Goal: Task Accomplishment & Management: Complete application form

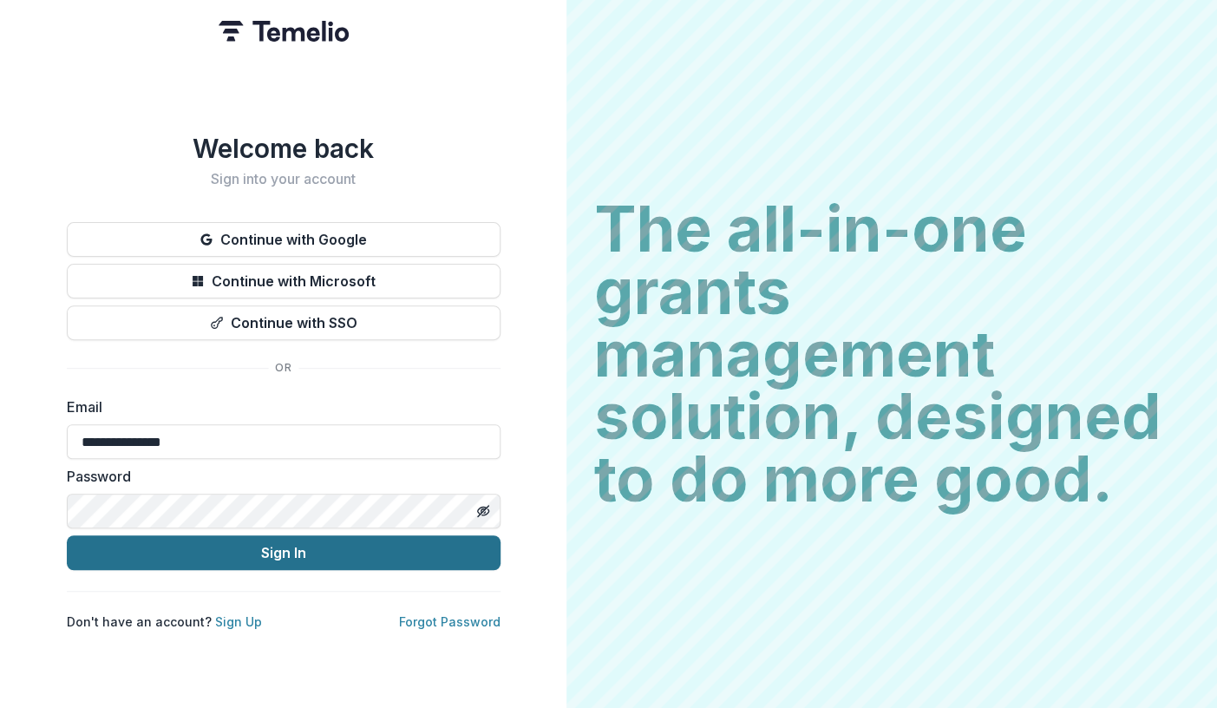
click at [278, 541] on button "Sign In" at bounding box center [284, 552] width 434 height 35
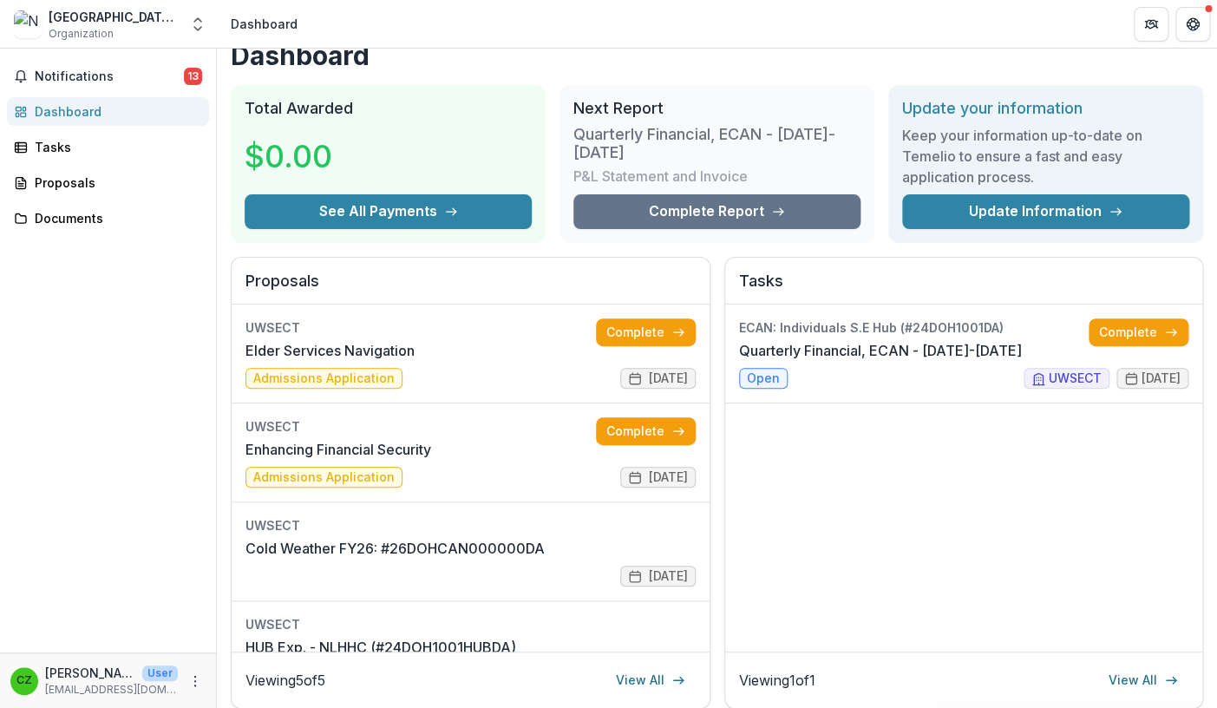
scroll to position [40, 0]
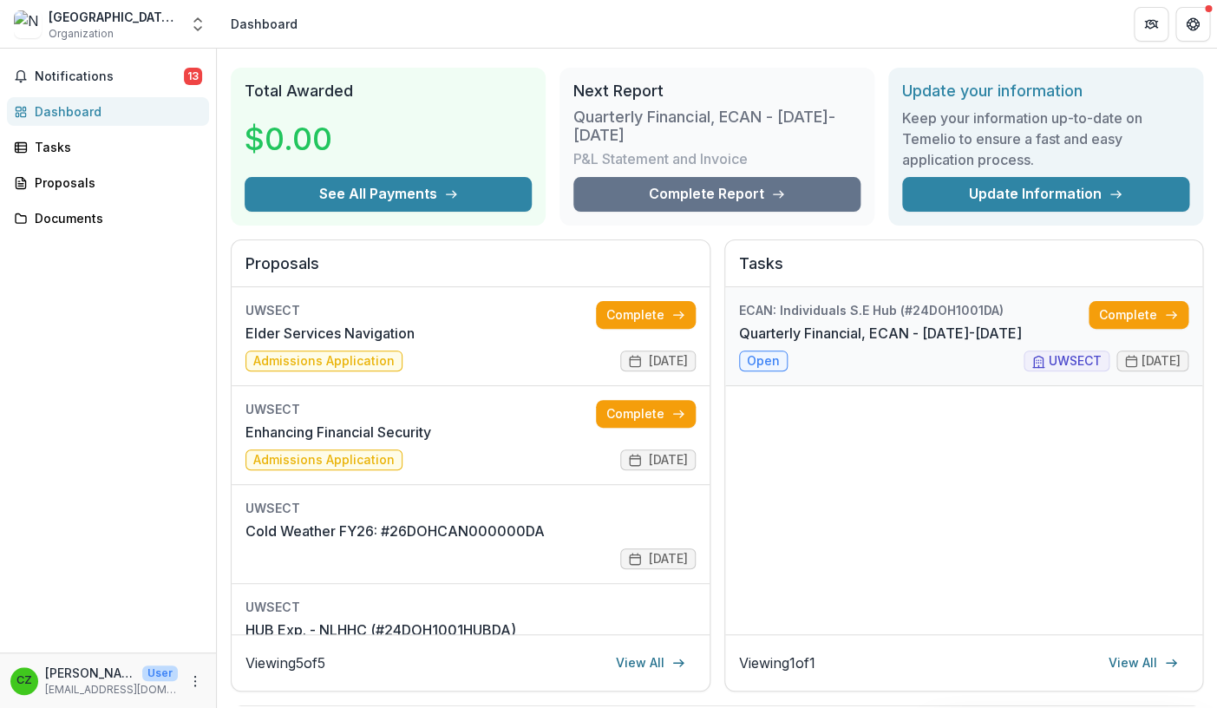
click at [834, 333] on link "Quarterly Financial, ECAN - July-Sept 2025" at bounding box center [880, 333] width 283 height 21
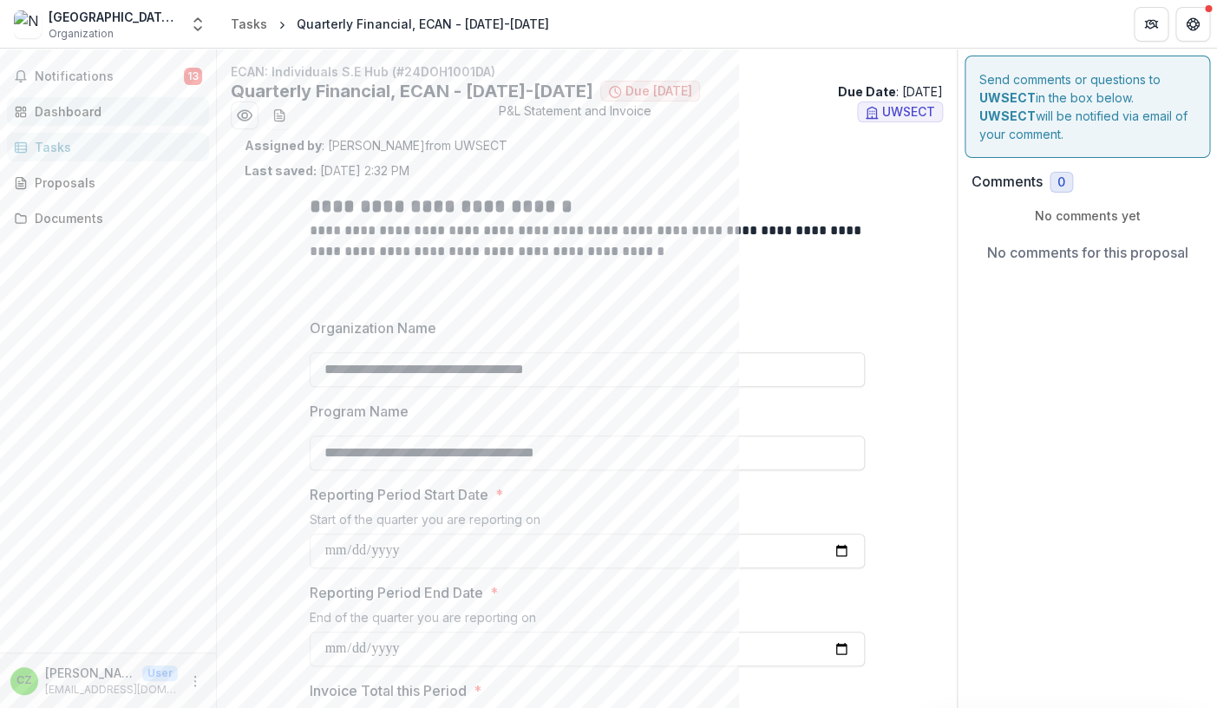
click at [86, 110] on div "Dashboard" at bounding box center [115, 111] width 160 height 18
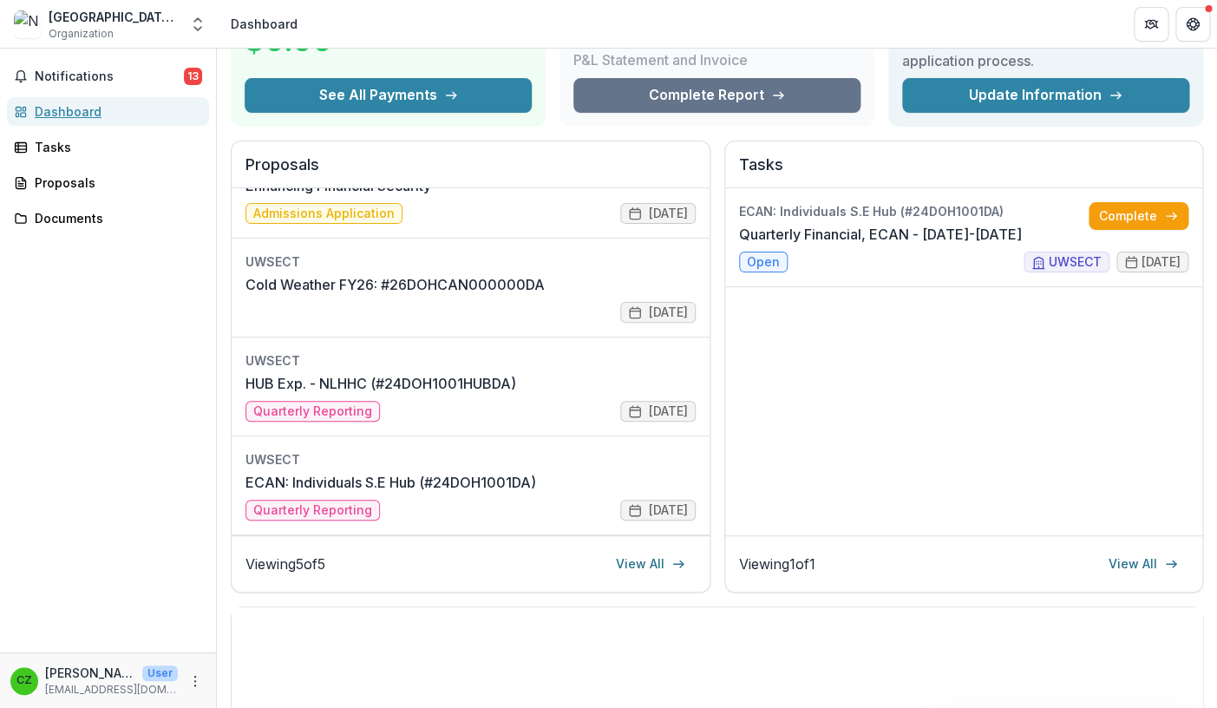
scroll to position [123, 0]
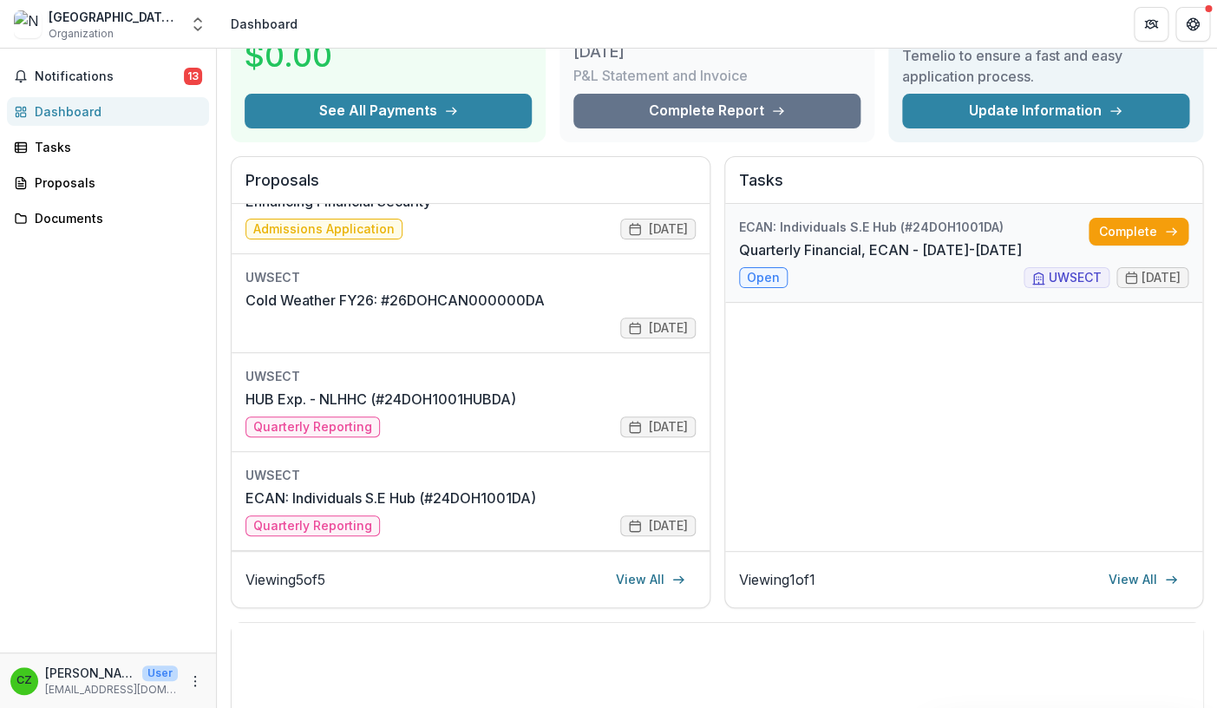
click at [760, 260] on link "Quarterly Financial, ECAN - July-Sept 2025" at bounding box center [880, 249] width 283 height 21
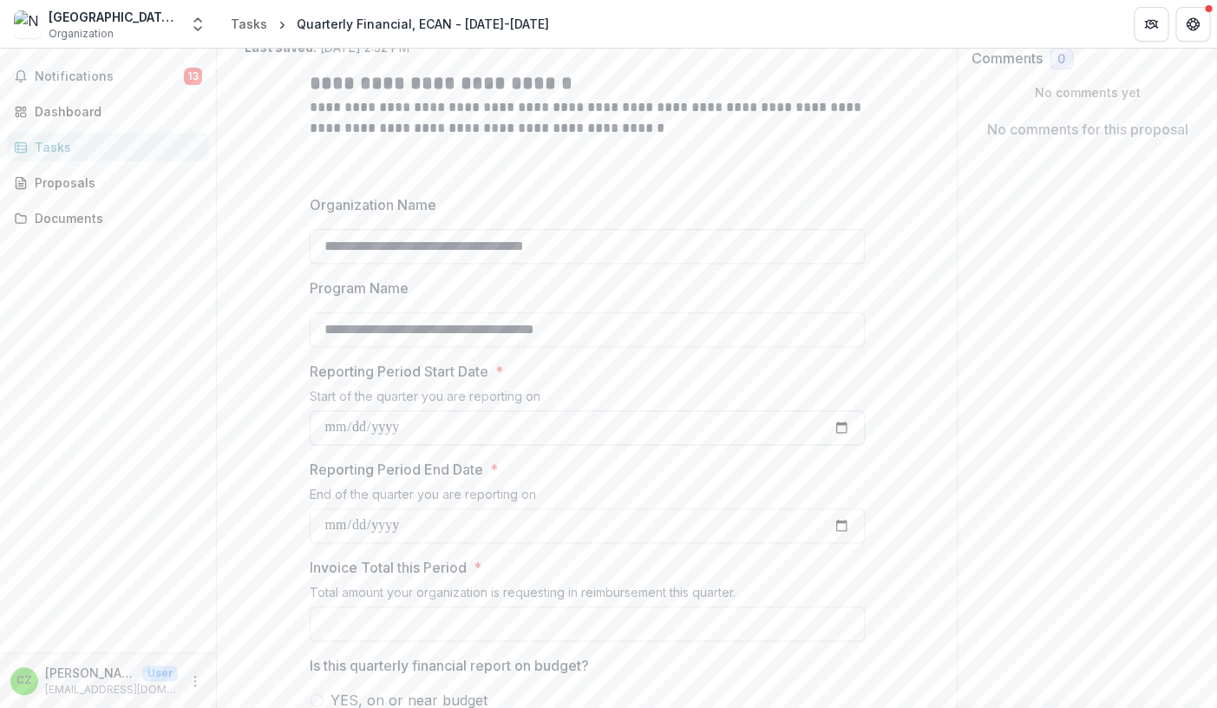
click at [349, 426] on input "Reporting Period Start Date *" at bounding box center [587, 427] width 555 height 35
type input "**********"
click at [330, 527] on input "Reporting Period End Date *" at bounding box center [587, 525] width 555 height 35
type input "**********"
click at [344, 616] on input "Invoice Total this Period *" at bounding box center [587, 623] width 555 height 35
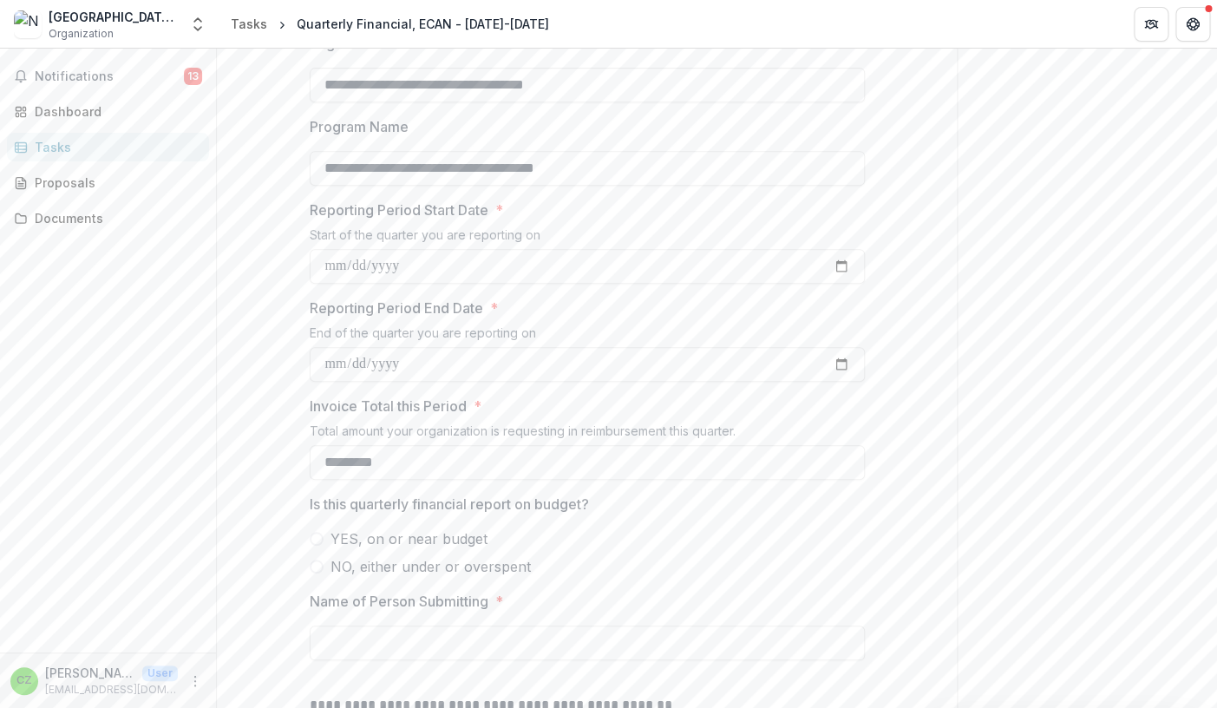
scroll to position [296, 0]
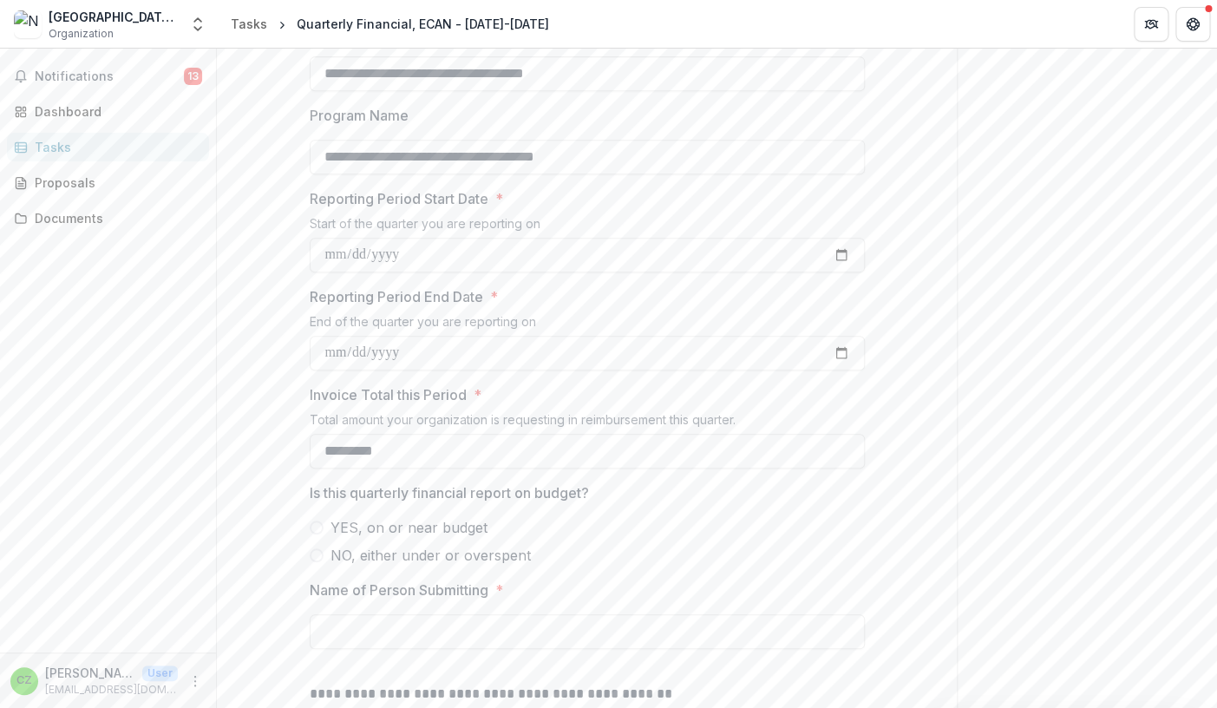
type input "*********"
click at [318, 531] on span at bounding box center [317, 527] width 14 height 14
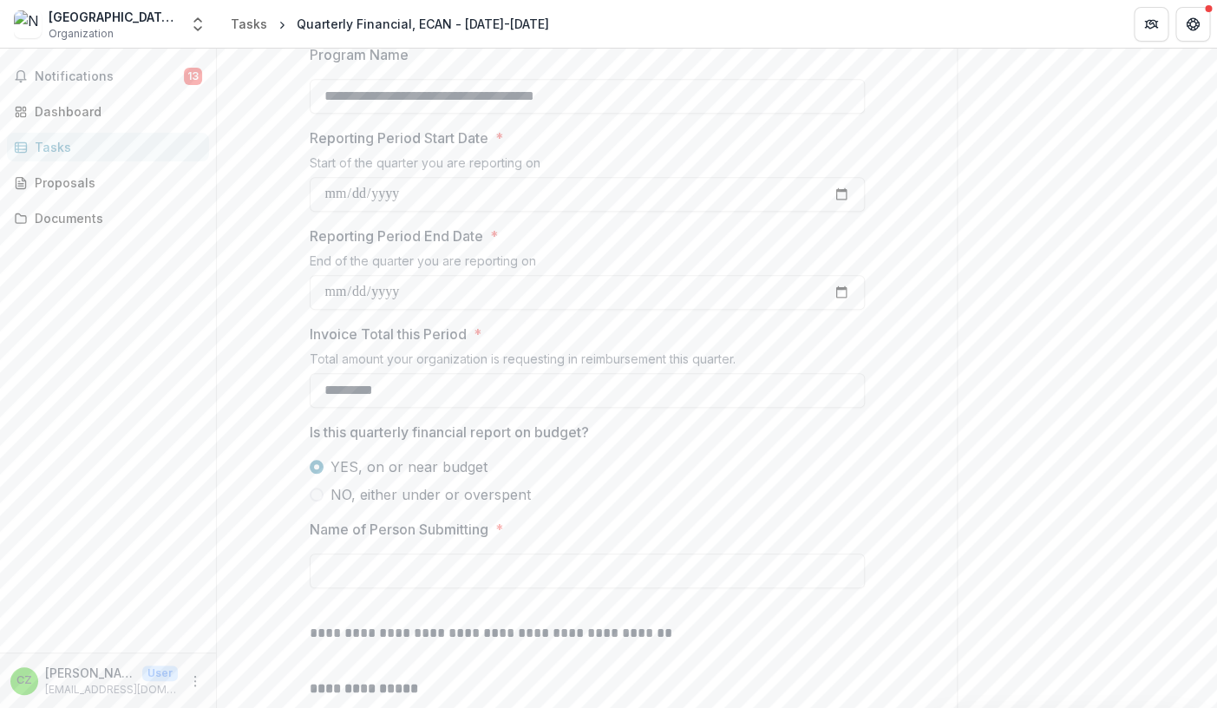
scroll to position [384, 0]
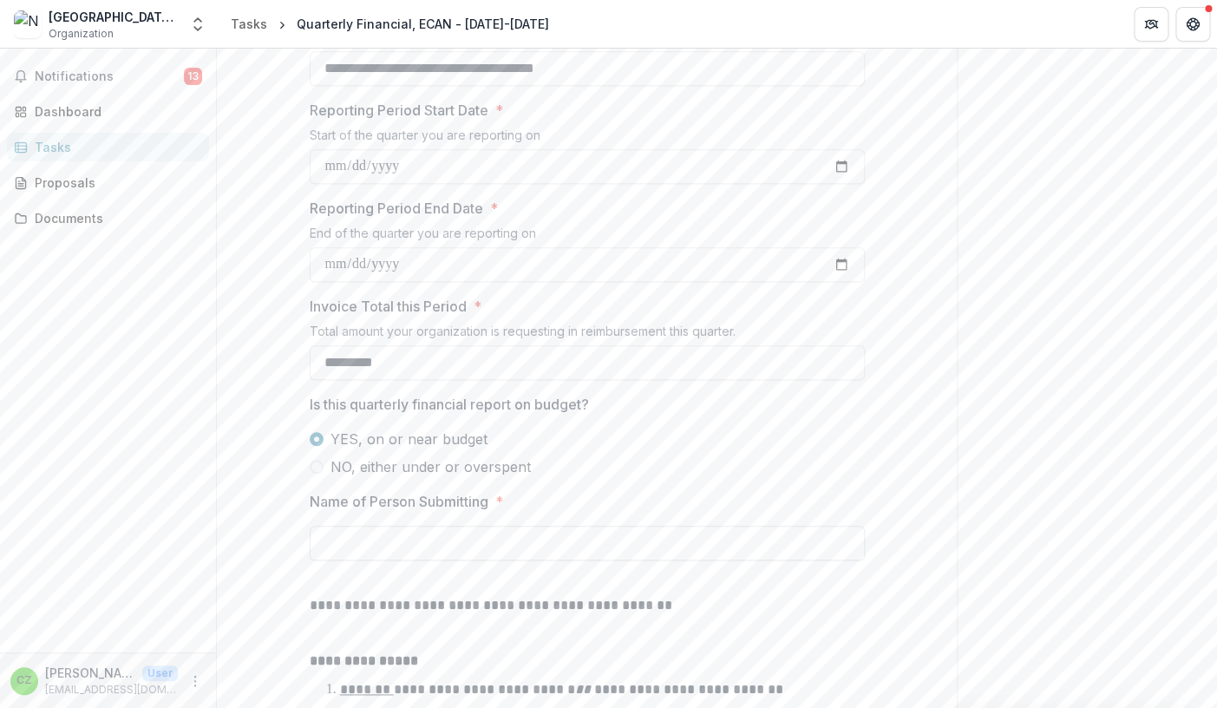
click at [389, 553] on input "Name of Person Submitting *" at bounding box center [587, 543] width 555 height 35
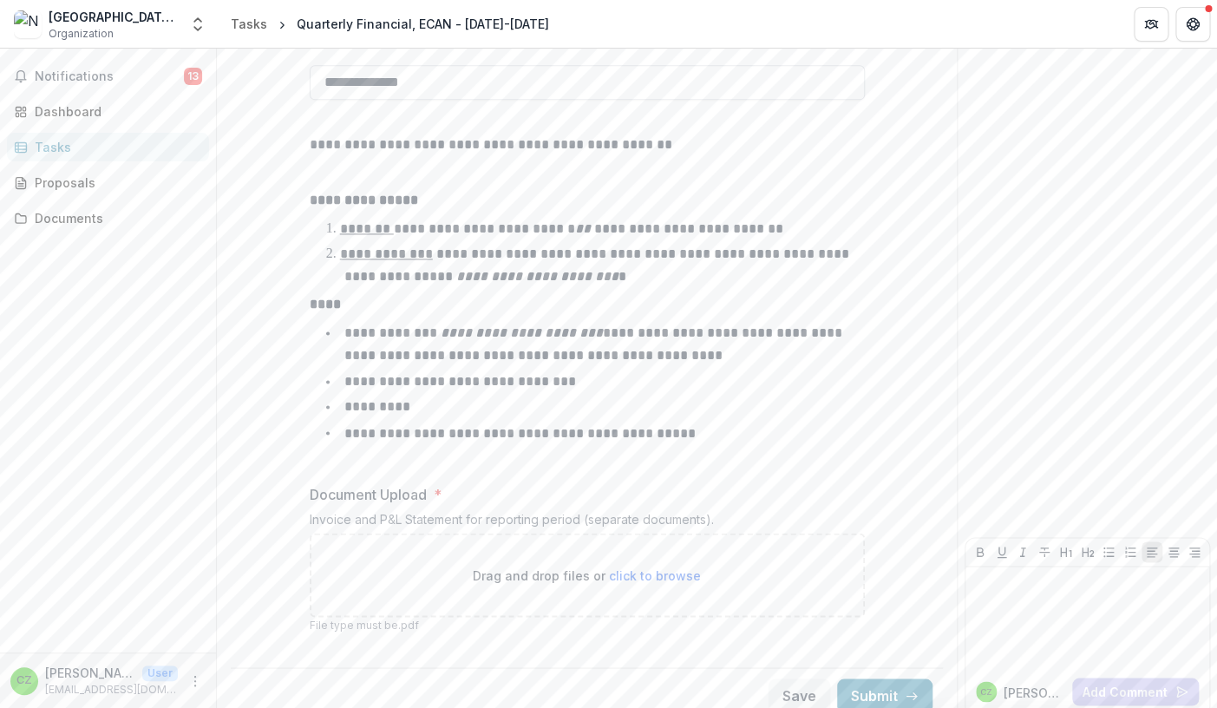
scroll to position [863, 0]
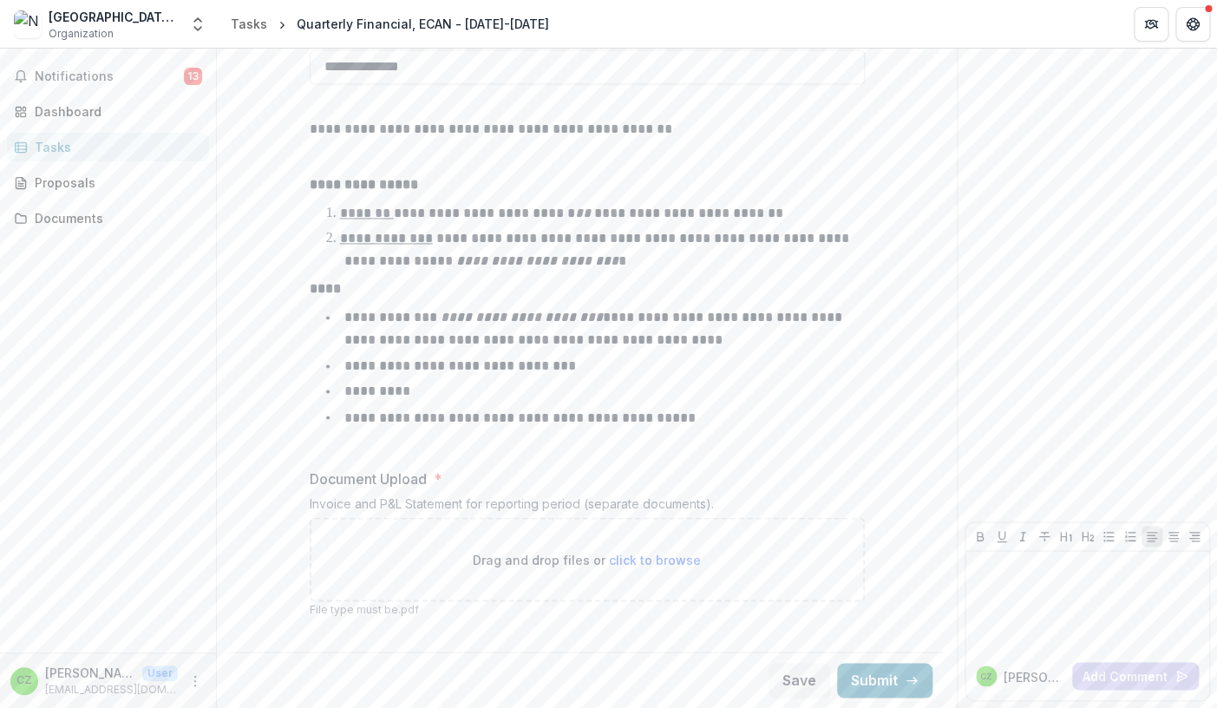
type input "**********"
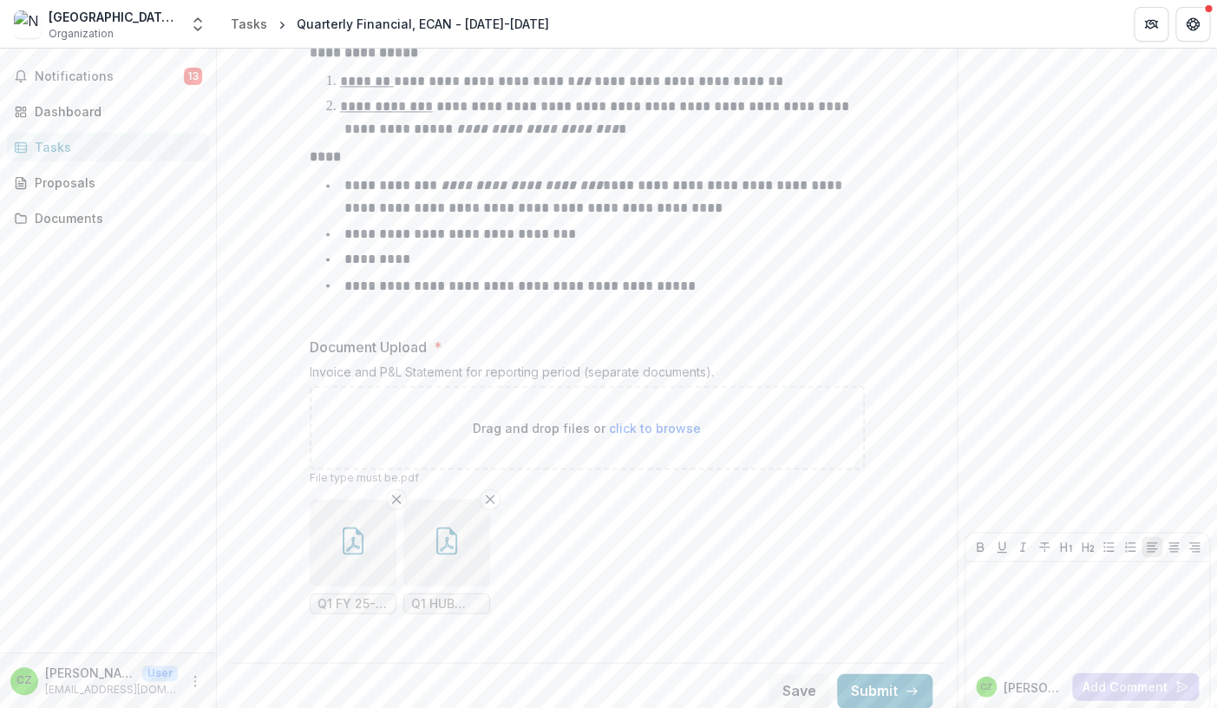
scroll to position [1005, 0]
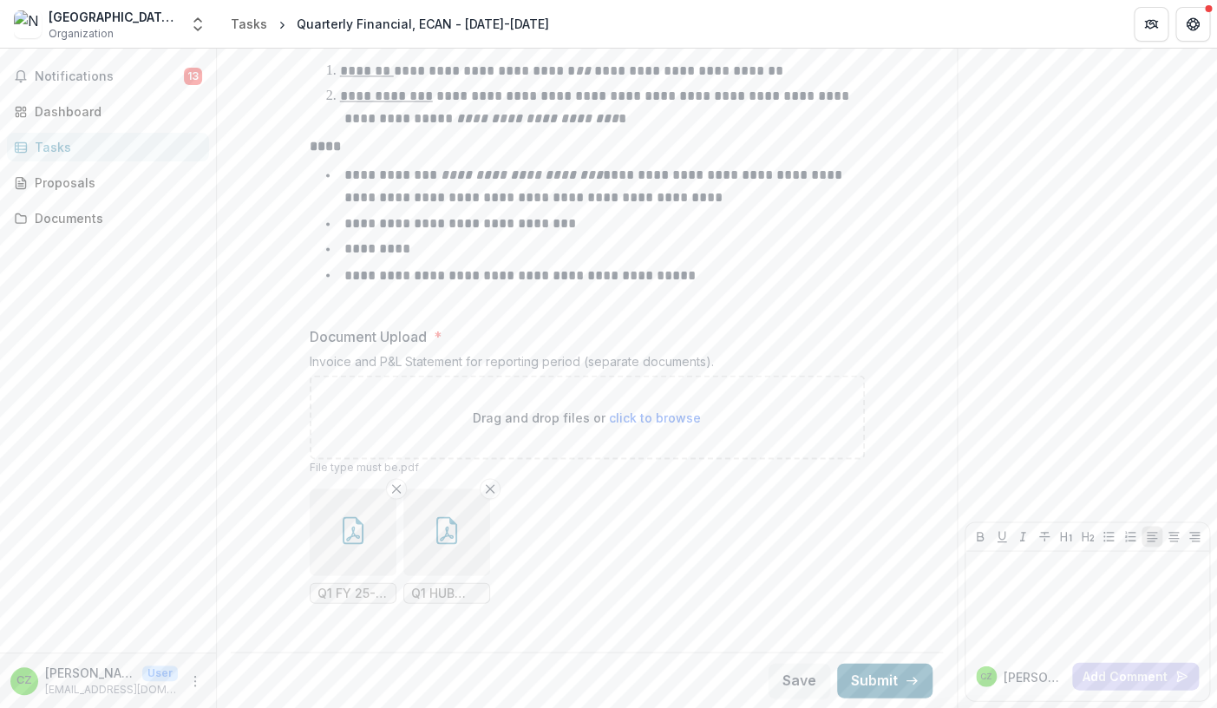
click at [871, 676] on button "Submit" at bounding box center [884, 680] width 95 height 35
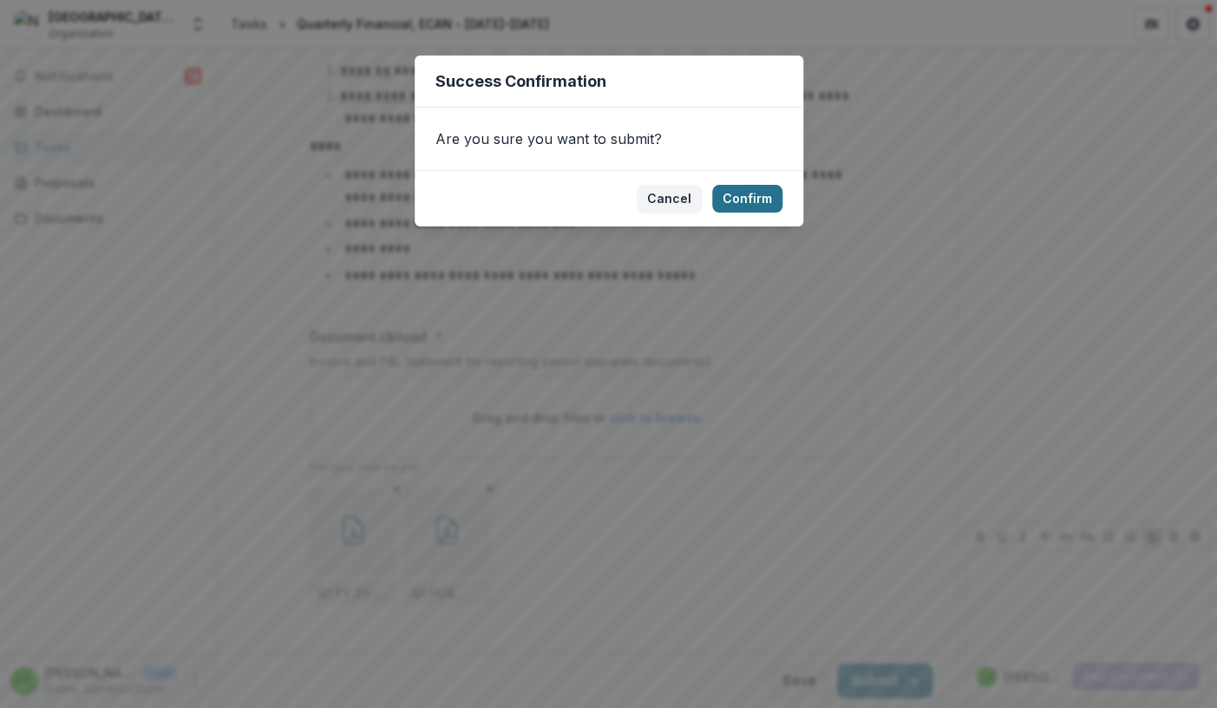
click at [751, 199] on button "Confirm" at bounding box center [747, 199] width 70 height 28
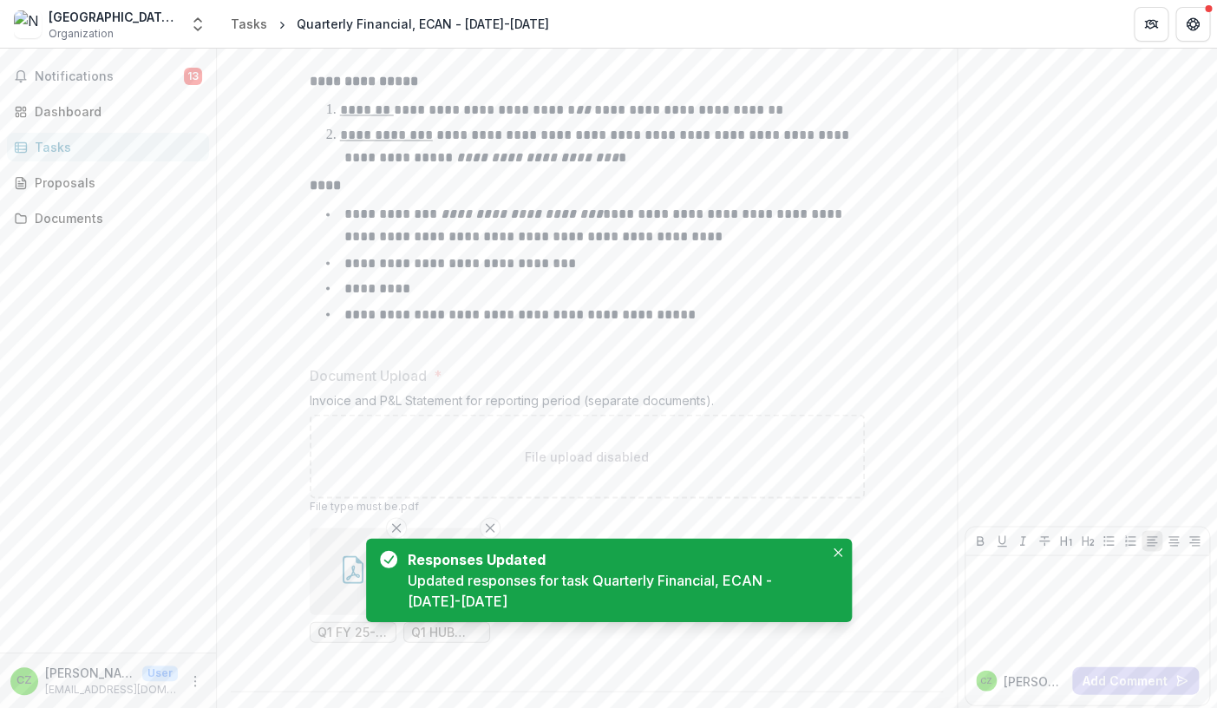
scroll to position [1012, 0]
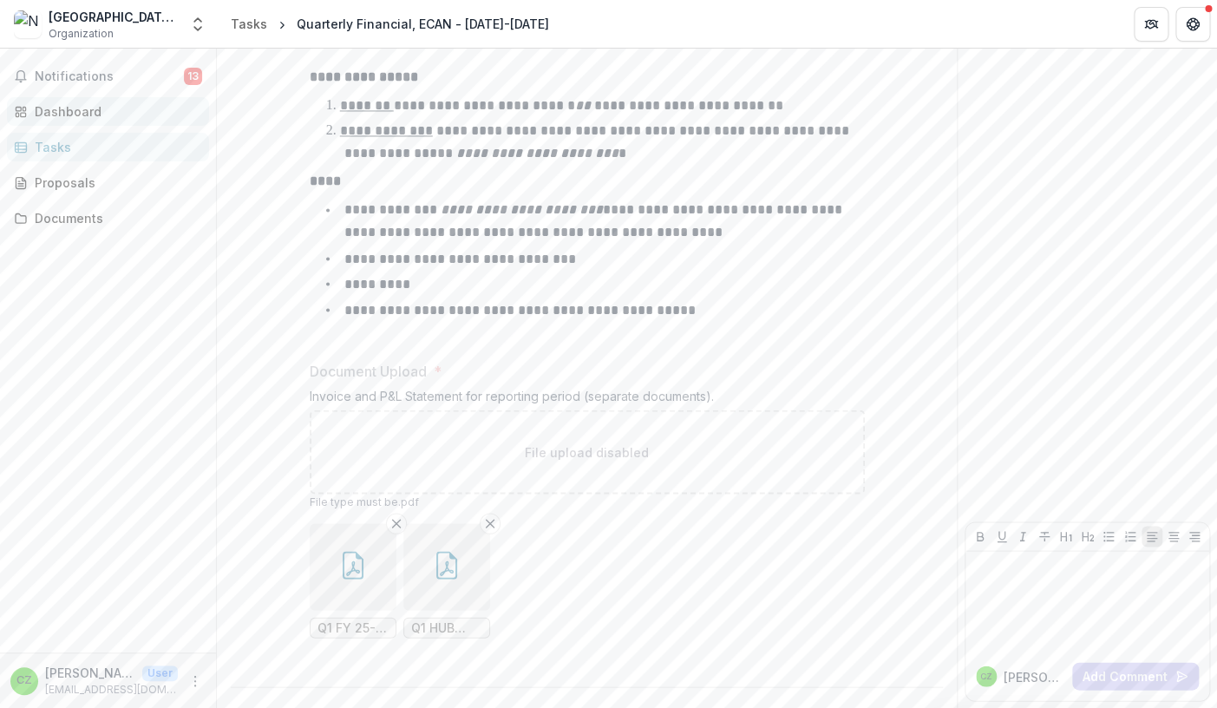
click at [88, 108] on div "Dashboard" at bounding box center [115, 111] width 160 height 18
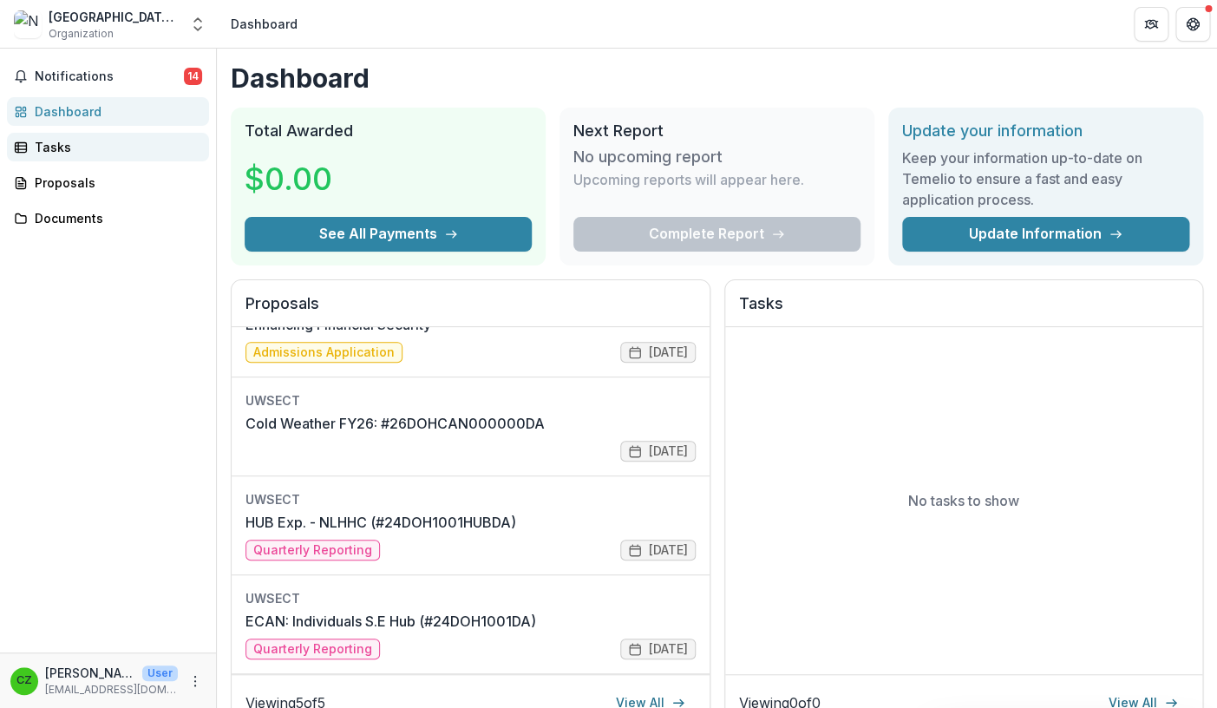
click at [55, 147] on div "Tasks" at bounding box center [115, 147] width 160 height 18
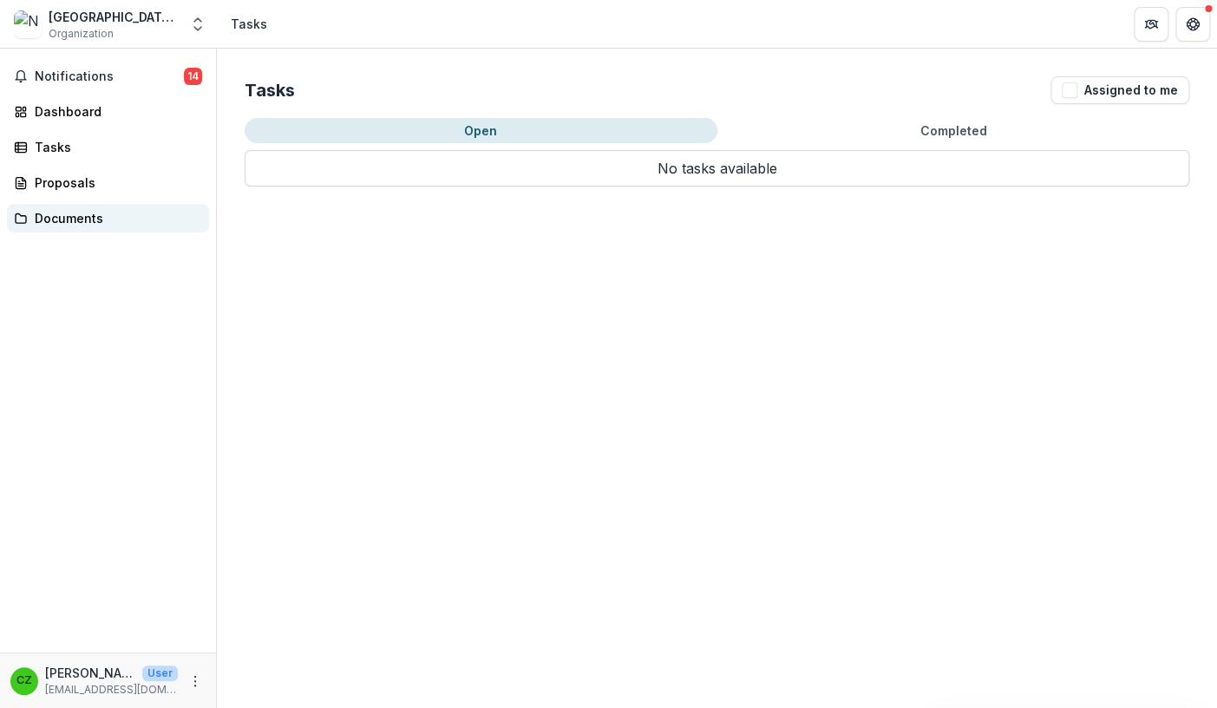
click at [63, 217] on div "Documents" at bounding box center [115, 218] width 160 height 18
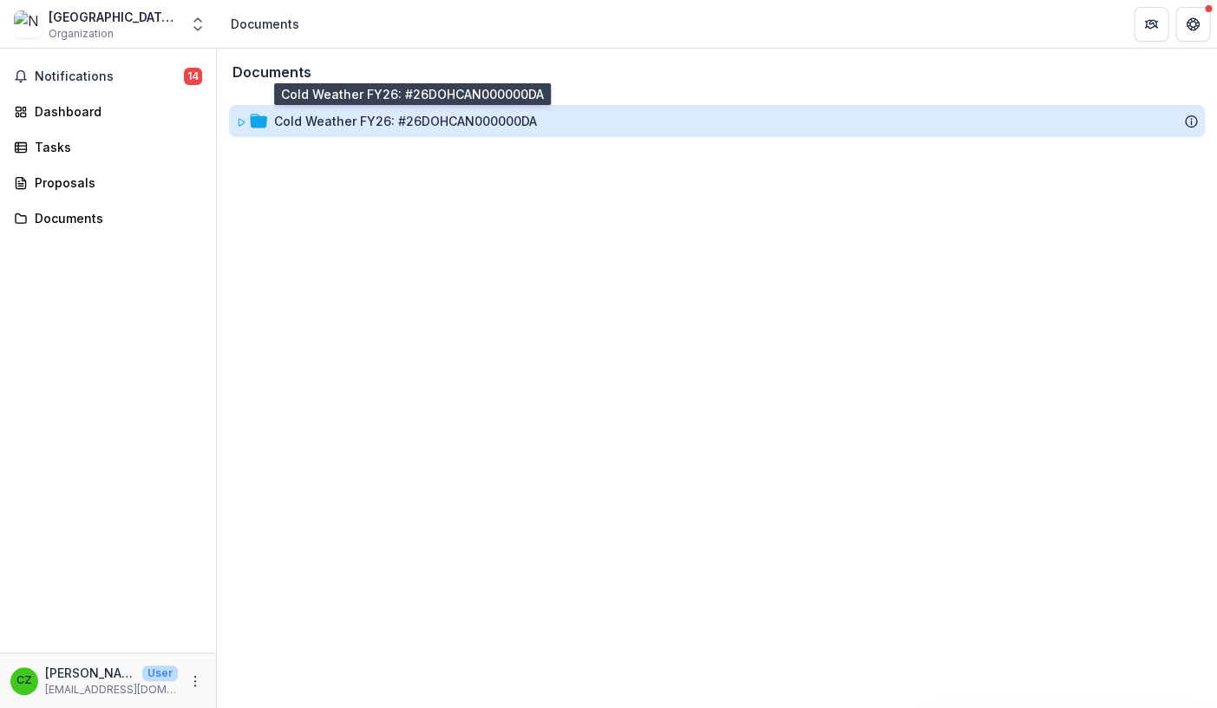
click at [336, 124] on div "Cold Weather FY26: #26DOHCAN000000DA" at bounding box center [405, 121] width 263 height 18
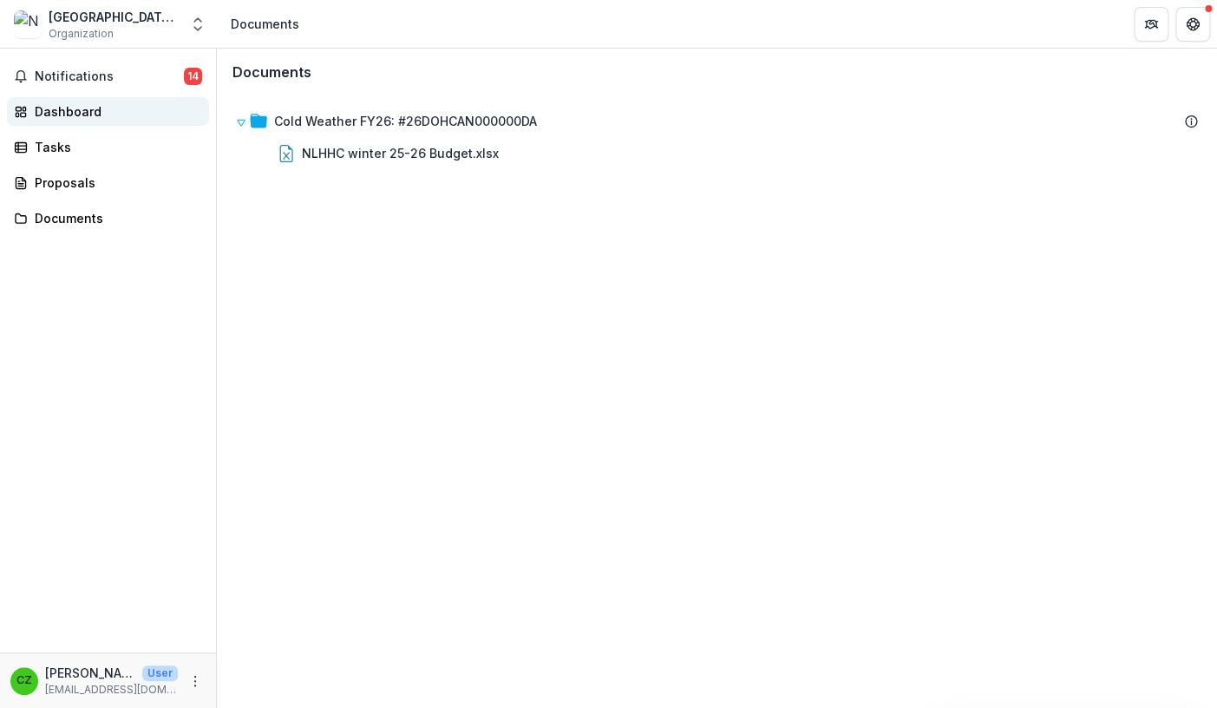
click at [57, 109] on div "Dashboard" at bounding box center [115, 111] width 160 height 18
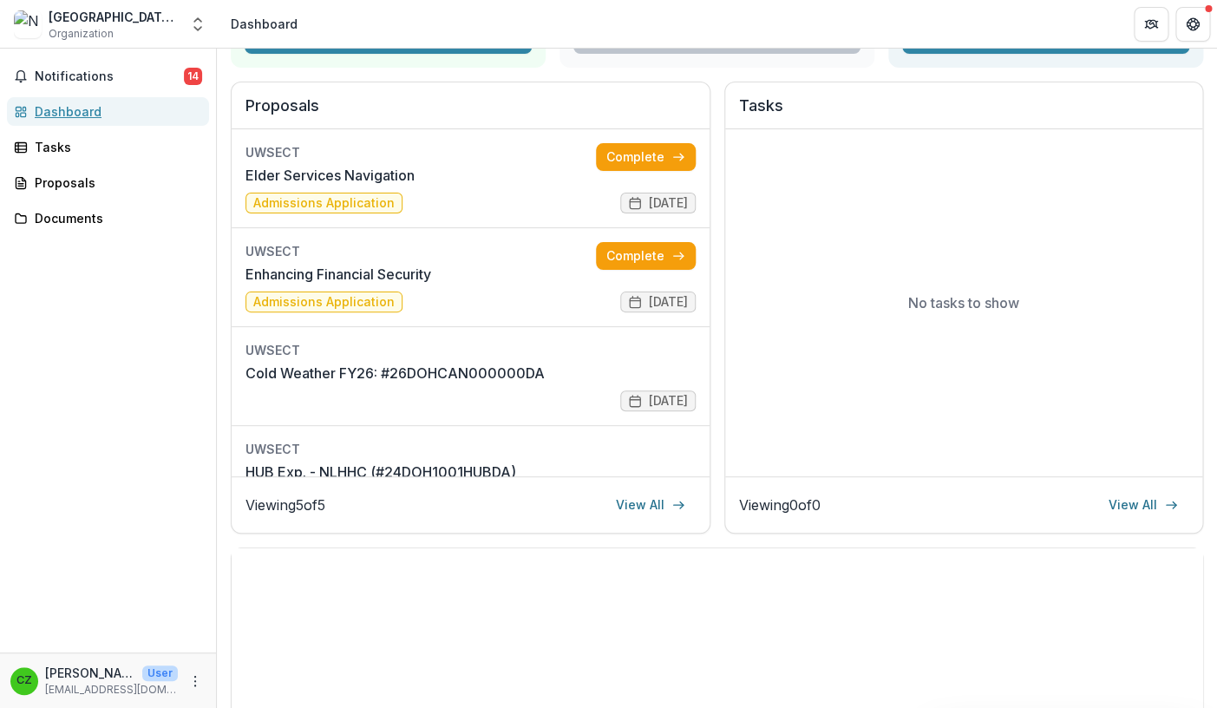
scroll to position [200, 0]
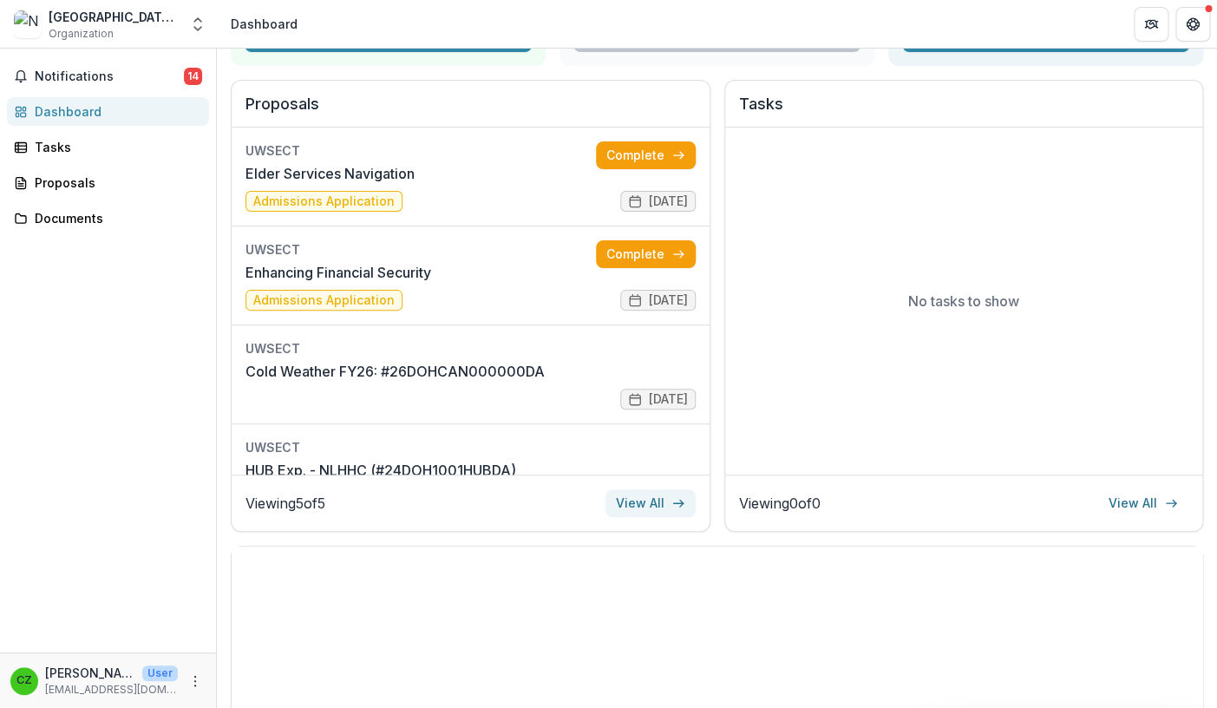
click at [638, 497] on link "View All" at bounding box center [650, 503] width 90 height 28
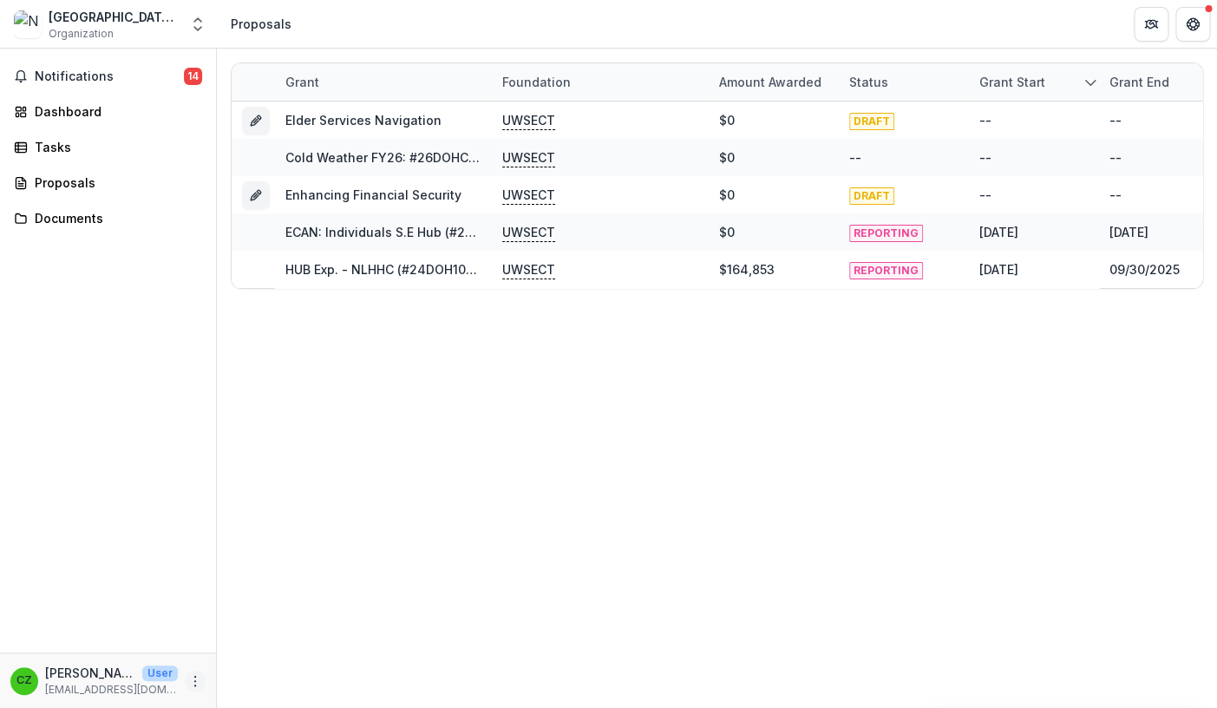
click at [199, 678] on icon "More" at bounding box center [195, 681] width 14 height 14
click at [263, 667] on button "Logout" at bounding box center [310, 672] width 186 height 29
